Goal: Transaction & Acquisition: Purchase product/service

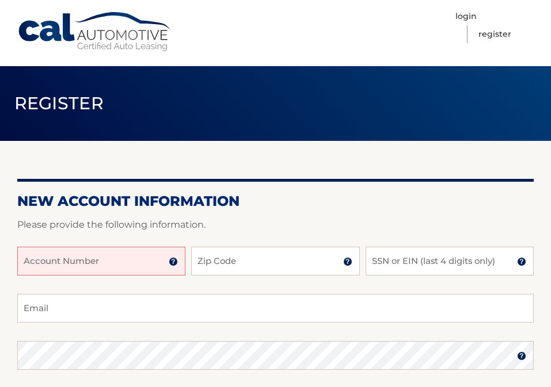
click at [134, 263] on input "Account Number" at bounding box center [101, 261] width 168 height 29
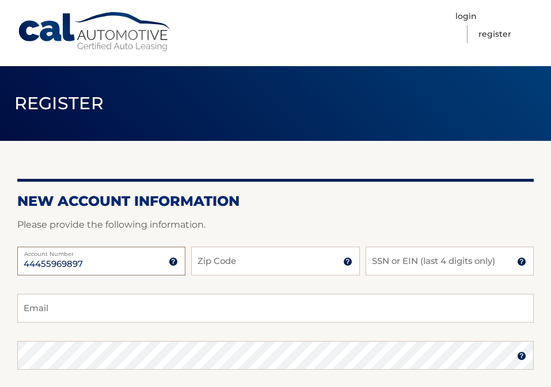
type input "44455969897"
click at [413, 264] on input "SSN or EIN (last 4 digits only)" at bounding box center [450, 261] width 168 height 29
click at [271, 267] on input "11720" at bounding box center [275, 261] width 168 height 29
type input "11729"
click at [435, 269] on input "SSN or EIN (last 4 digits only)" at bounding box center [450, 261] width 168 height 29
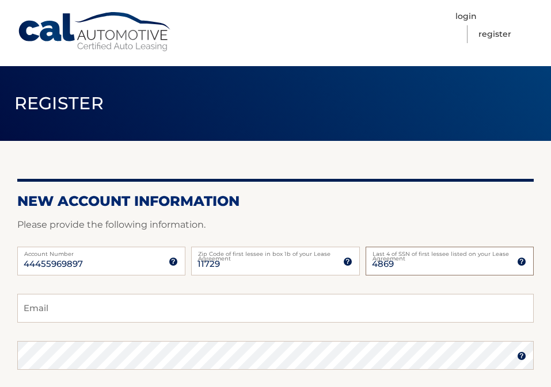
type input "4869"
type input "h"
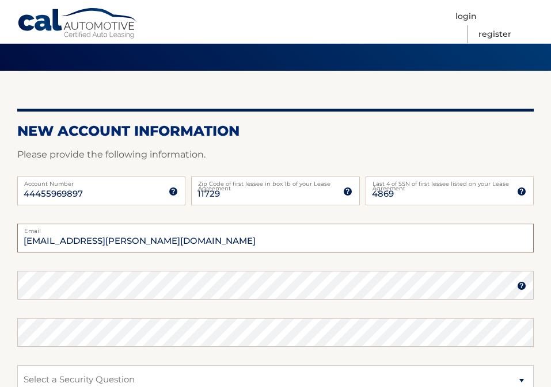
scroll to position [86, 0]
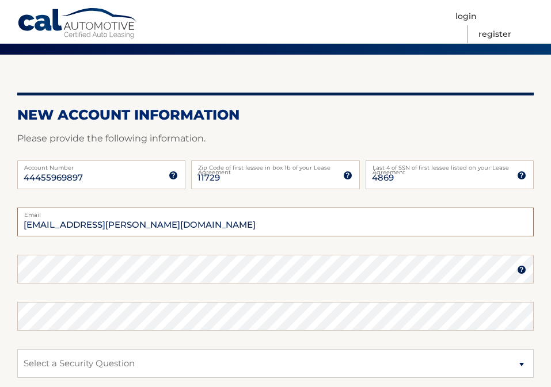
type input "kaylee.houlahan@yahoo.com"
click at [154, 268] on form "New Account Information Please provide the following information. 44455969897 A…" at bounding box center [275, 306] width 516 height 398
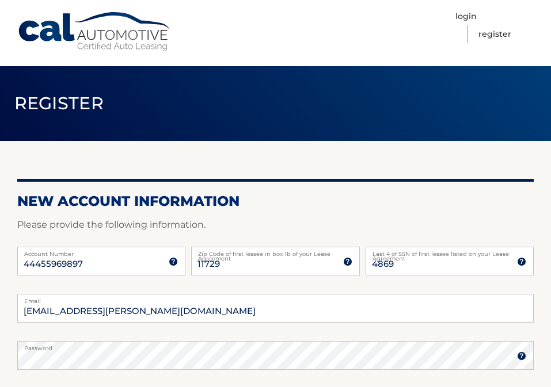
click at [352, 215] on form "New Account Information Please provide the following information. 44455969897 A…" at bounding box center [275, 392] width 516 height 398
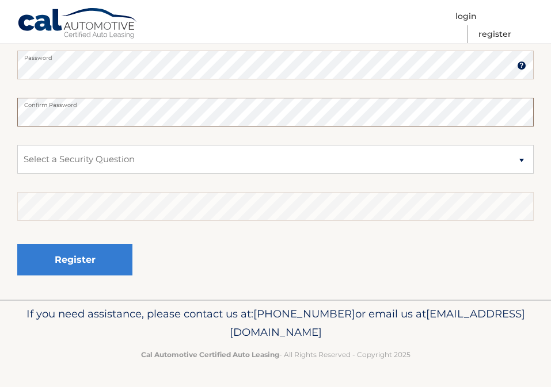
scroll to position [290, 0]
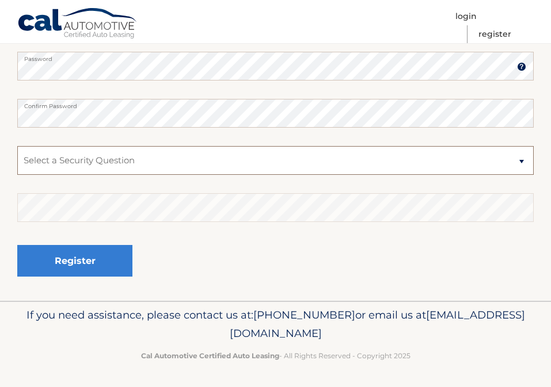
select select "2"
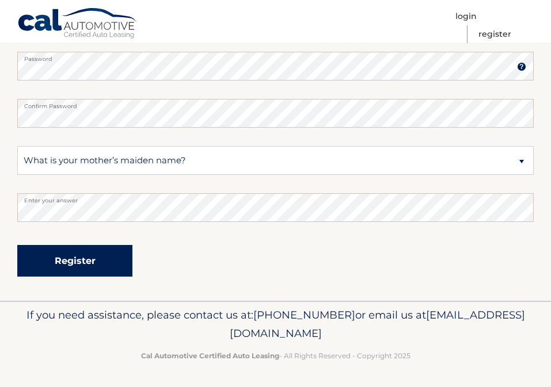
click at [112, 260] on button "Register" at bounding box center [74, 261] width 115 height 32
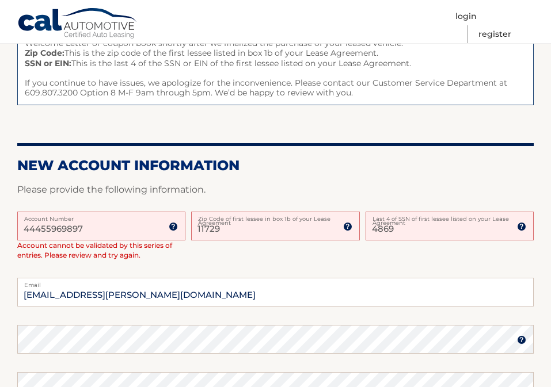
scroll to position [177, 0]
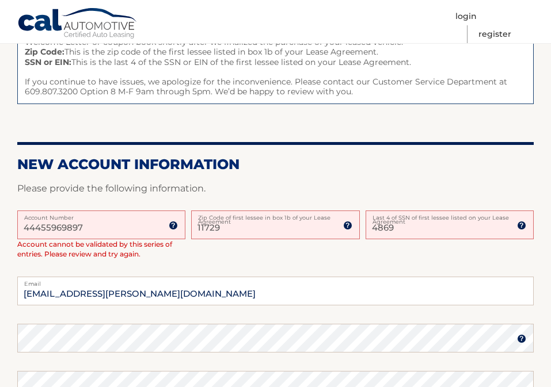
click at [100, 225] on input "44455969897" at bounding box center [101, 225] width 168 height 29
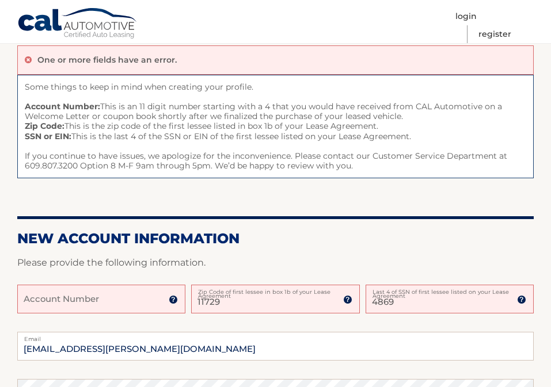
scroll to position [103, 0]
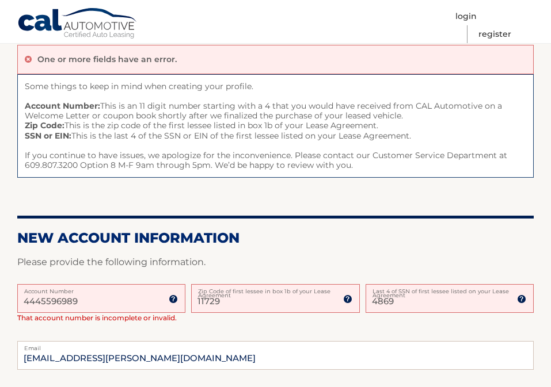
type input "44455969897"
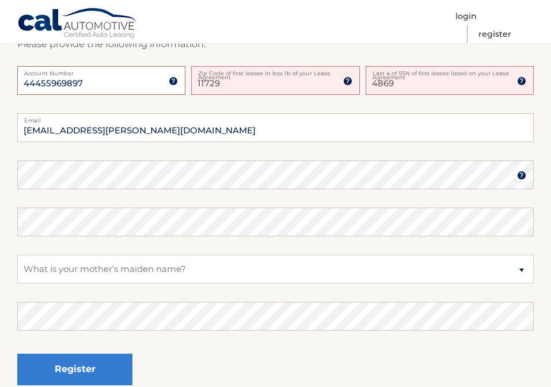
scroll to position [325, 0]
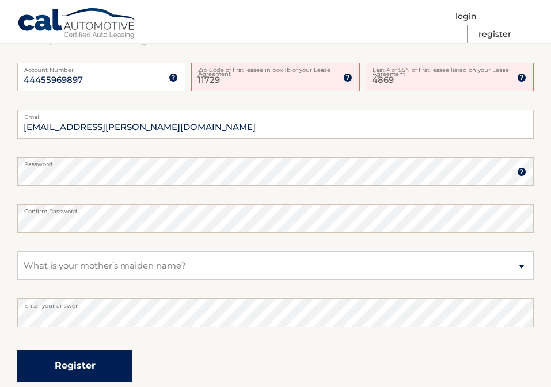
click at [102, 353] on button "Register" at bounding box center [74, 367] width 115 height 32
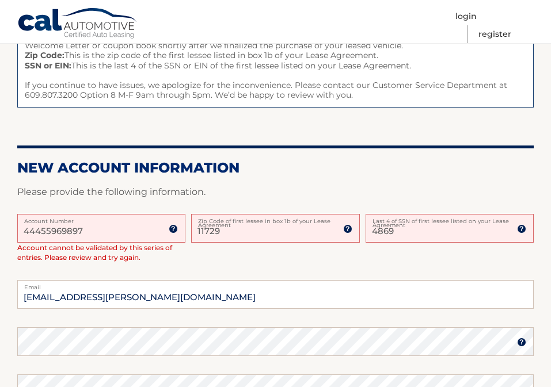
scroll to position [173, 0]
click at [446, 235] on input "4869" at bounding box center [450, 228] width 168 height 29
click at [446, 236] on input "4869" at bounding box center [450, 228] width 168 height 29
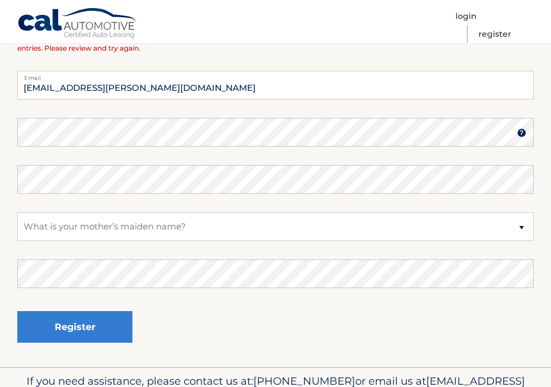
scroll to position [385, 0]
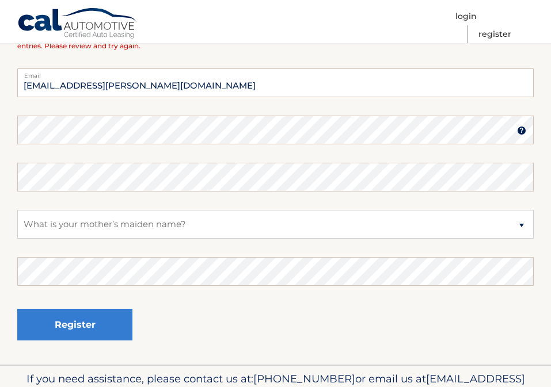
type input "1082"
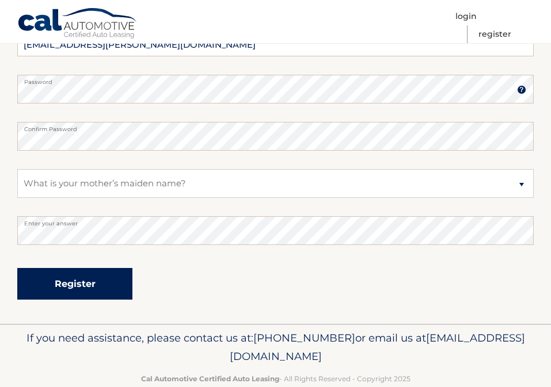
scroll to position [427, 0]
click at [40, 292] on button "Register" at bounding box center [74, 284] width 115 height 32
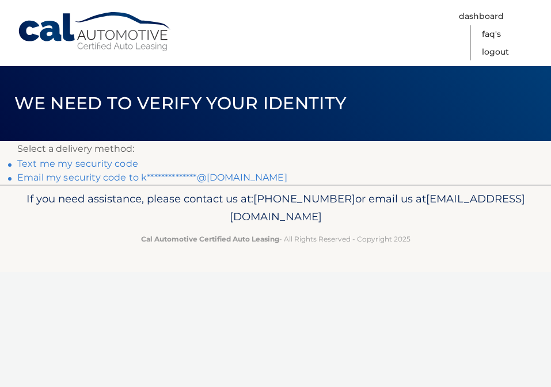
click at [120, 159] on link "Text me my security code" at bounding box center [77, 163] width 121 height 11
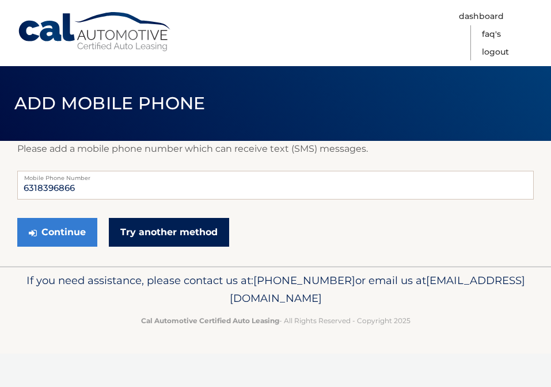
click at [123, 235] on link "Try another method" at bounding box center [169, 232] width 120 height 29
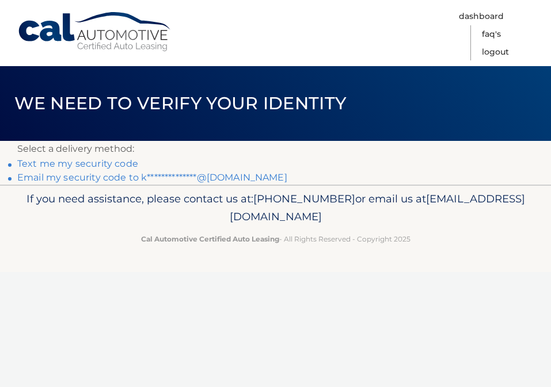
click at [121, 159] on link "Text me my security code" at bounding box center [77, 163] width 121 height 11
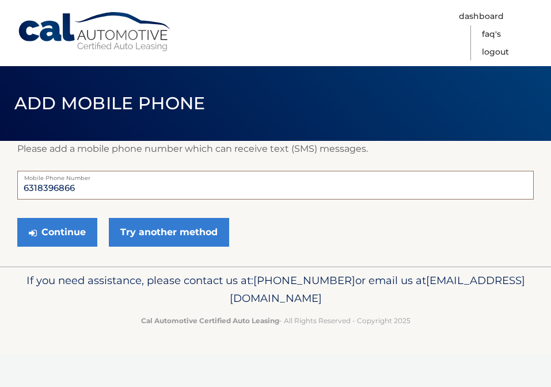
click at [104, 183] on input "6318396866" at bounding box center [275, 185] width 516 height 29
type input "6314783786"
click at [72, 233] on button "Continue" at bounding box center [57, 232] width 80 height 29
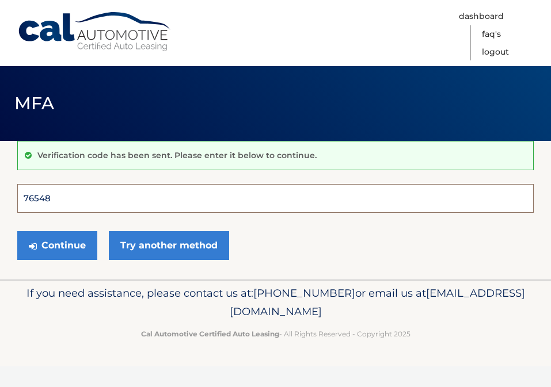
type input "765486"
click at [57, 245] on button "Continue" at bounding box center [57, 245] width 80 height 29
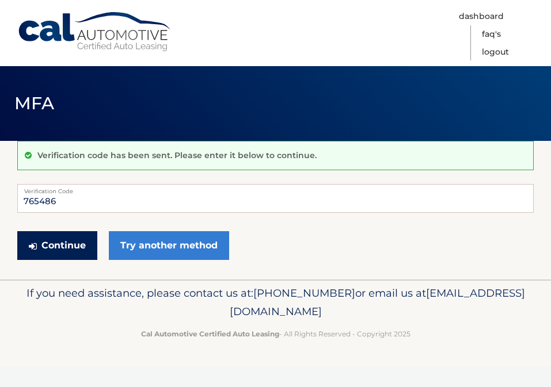
click at [66, 247] on button "Continue" at bounding box center [57, 245] width 80 height 29
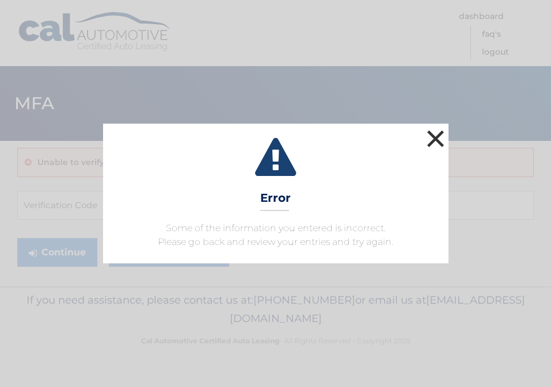
click at [434, 145] on button "×" at bounding box center [435, 138] width 23 height 23
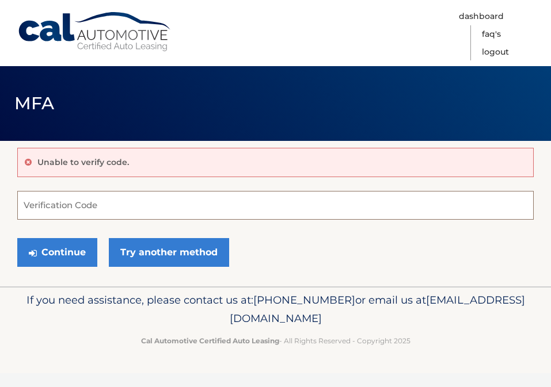
click at [166, 197] on input "Verification Code" at bounding box center [275, 205] width 516 height 29
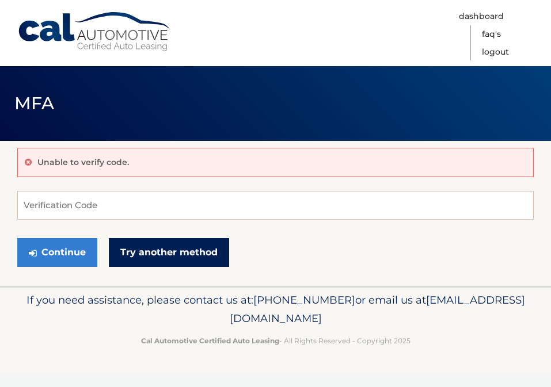
click at [164, 244] on link "Try another method" at bounding box center [169, 252] width 120 height 29
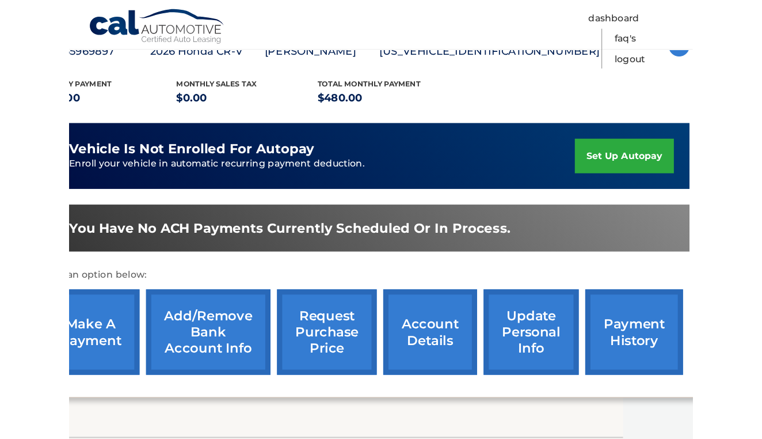
scroll to position [225, 0]
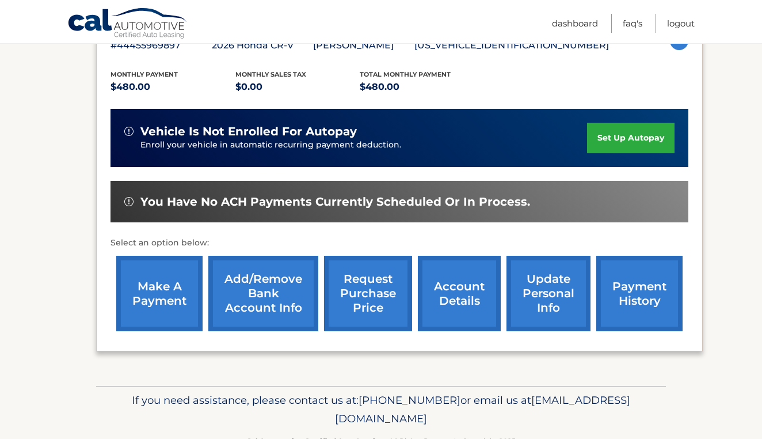
click at [150, 313] on link "make a payment" at bounding box center [159, 293] width 86 height 75
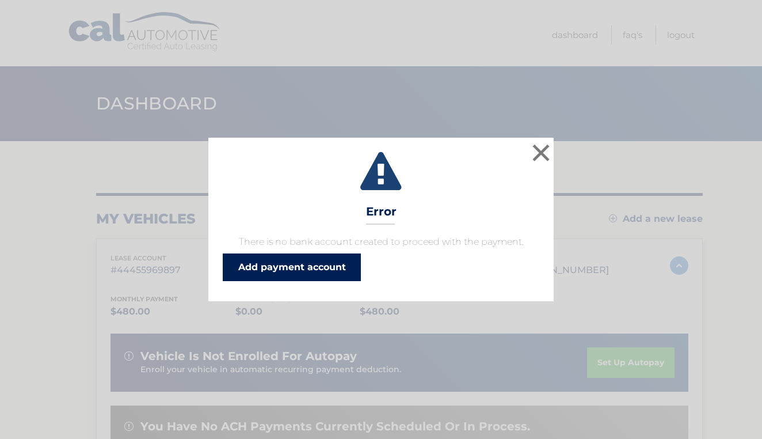
click at [244, 274] on link "Add payment account" at bounding box center [292, 267] width 138 height 28
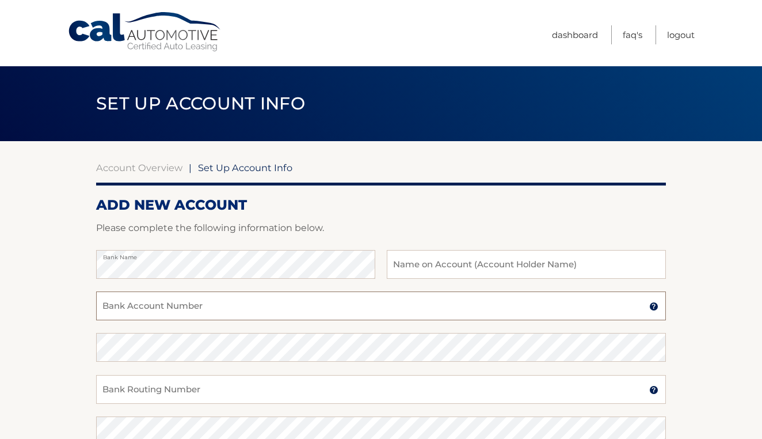
click at [156, 312] on input "Bank Account Number" at bounding box center [381, 305] width 570 height 29
click at [158, 298] on input "Bank Account Number" at bounding box center [381, 305] width 570 height 29
type input "9985160093"
click at [426, 263] on input "text" at bounding box center [526, 264] width 279 height 29
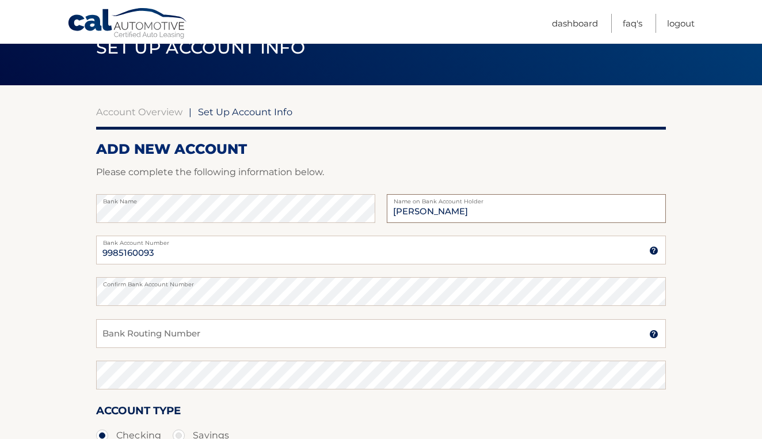
scroll to position [56, 0]
type input "[PERSON_NAME]"
click at [242, 344] on input "Bank Routing Number" at bounding box center [381, 333] width 570 height 29
type input "221473652"
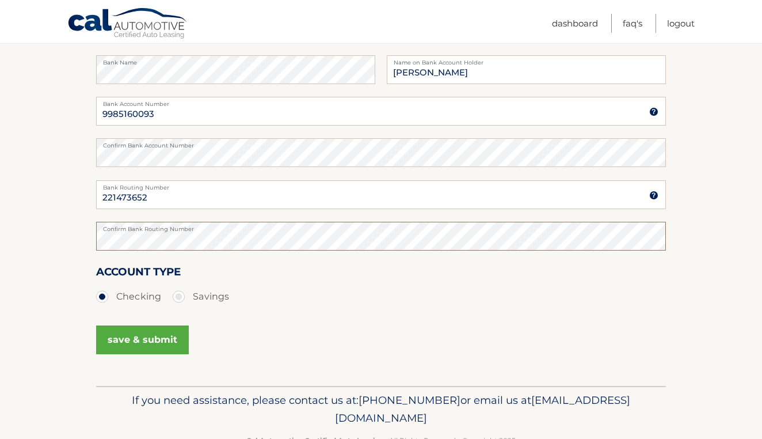
scroll to position [195, 0]
click at [167, 335] on button "save & submit" at bounding box center [142, 339] width 93 height 29
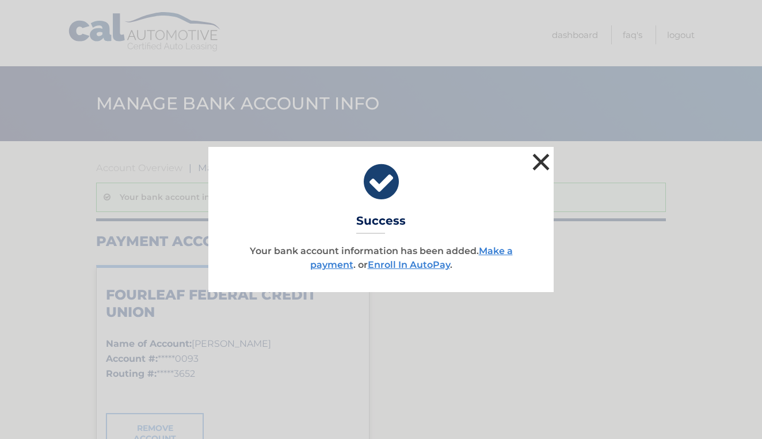
click at [534, 165] on button "×" at bounding box center [541, 161] width 23 height 23
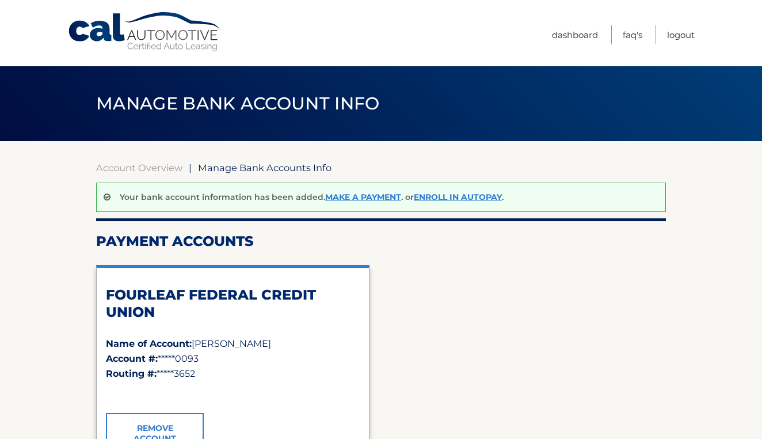
scroll to position [97, 0]
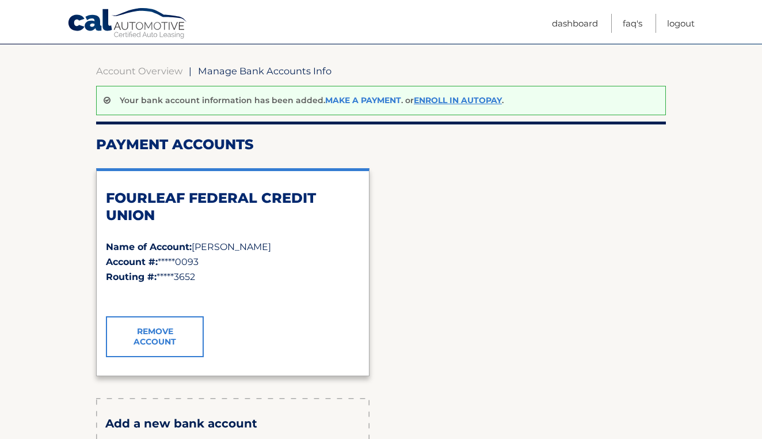
click at [355, 103] on link "Make a payment" at bounding box center [363, 100] width 76 height 10
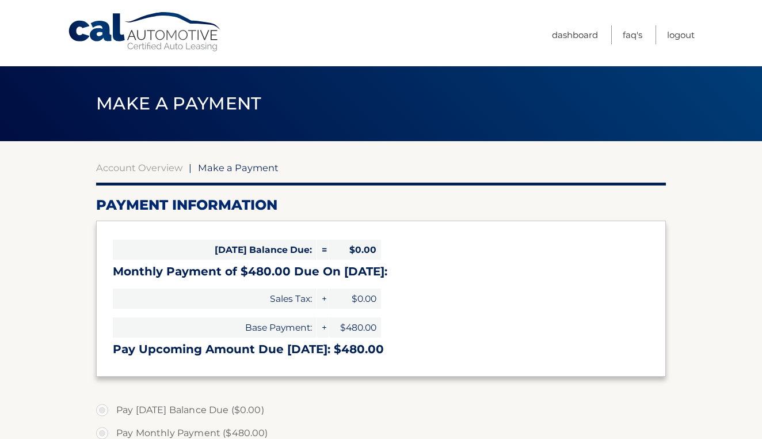
select select "Yzg0MGQwYTEtMjI5OS00ZWQ1LTg4ZjQtNWZmN2NiMmZhM2Rh"
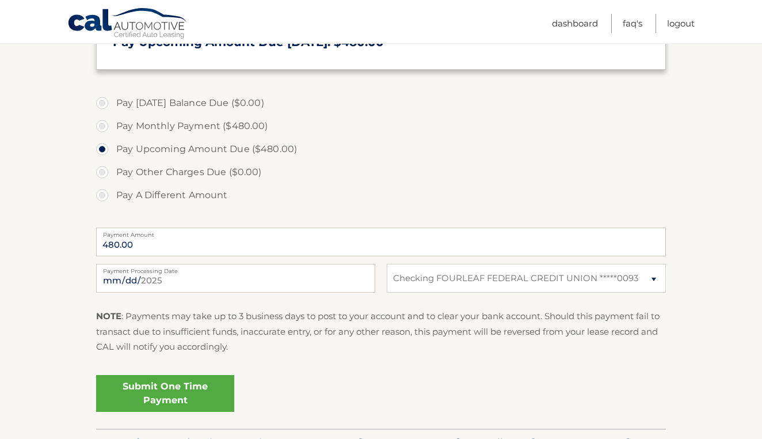
scroll to position [310, 0]
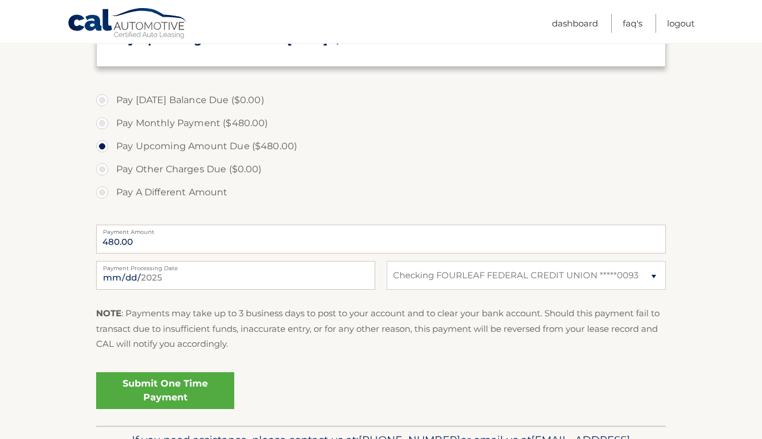
click at [127, 396] on link "Submit One Time Payment" at bounding box center [165, 390] width 138 height 37
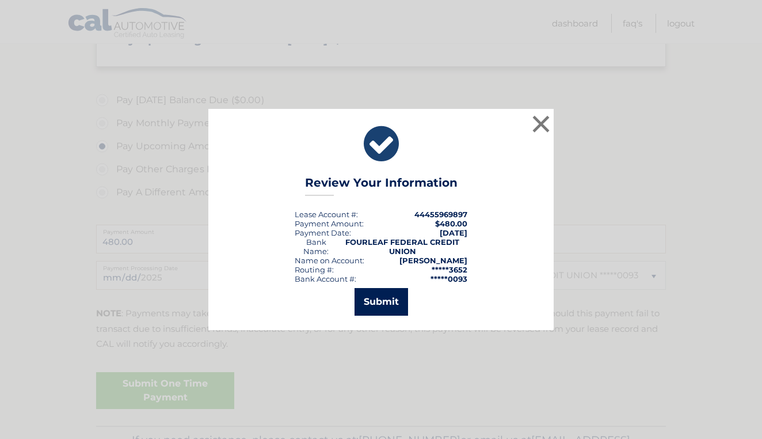
click at [364, 303] on button "Submit" at bounding box center [382, 302] width 54 height 28
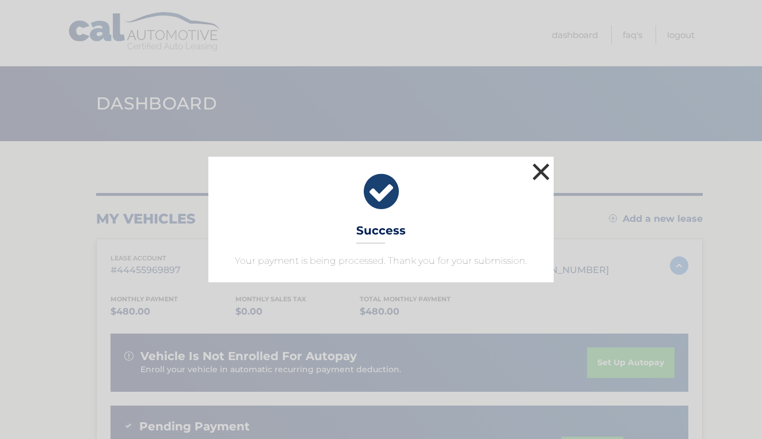
click at [542, 179] on button "×" at bounding box center [541, 171] width 23 height 23
